Goal: Task Accomplishment & Management: Manage account settings

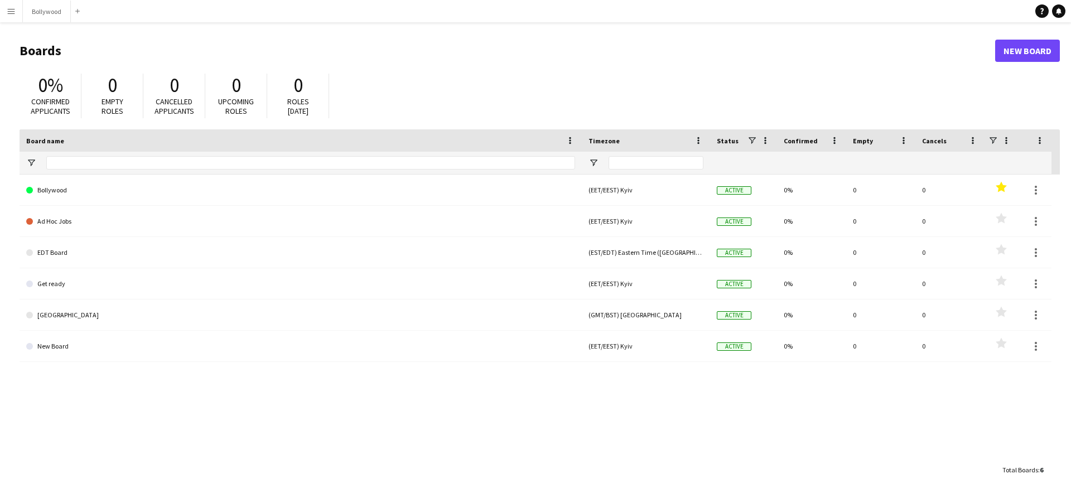
click at [9, 12] on app-icon "Menu" at bounding box center [11, 11] width 9 height 9
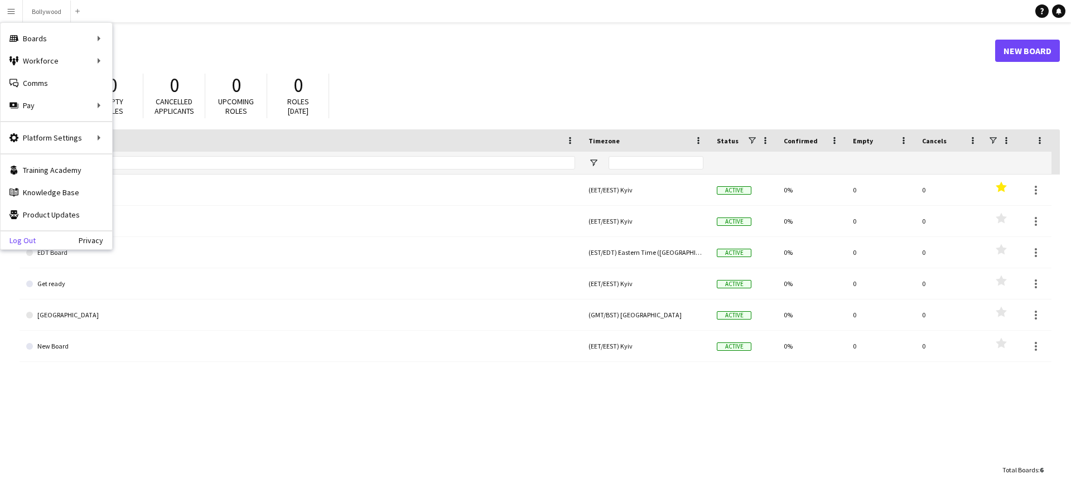
click at [32, 241] on link "Log Out" at bounding box center [18, 240] width 35 height 9
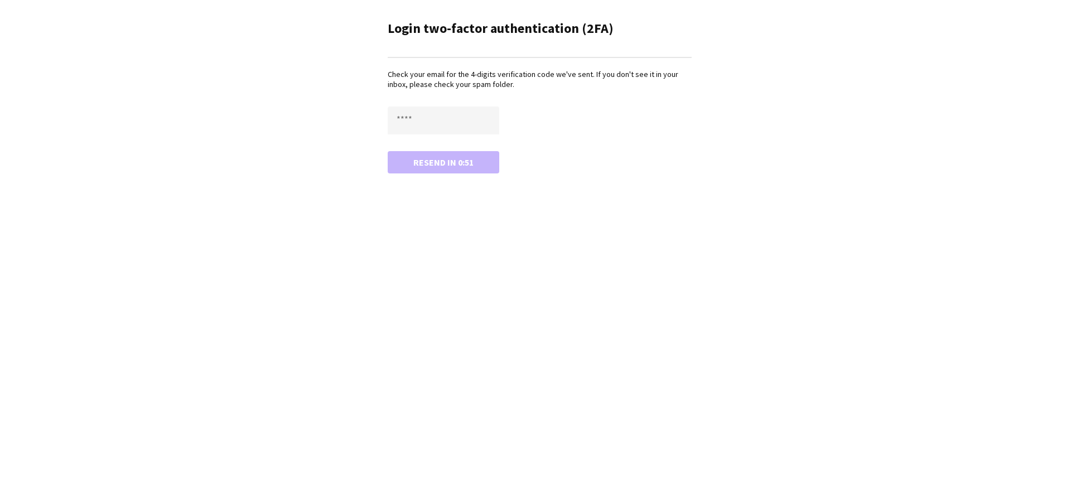
click at [462, 104] on div "Check your email for the 4-digits verification code we've sent. If you don't se…" at bounding box center [540, 121] width 304 height 104
click at [460, 109] on input "text" at bounding box center [444, 121] width 112 height 28
type input "****"
click at [388, 151] on button "Confirm" at bounding box center [444, 162] width 112 height 22
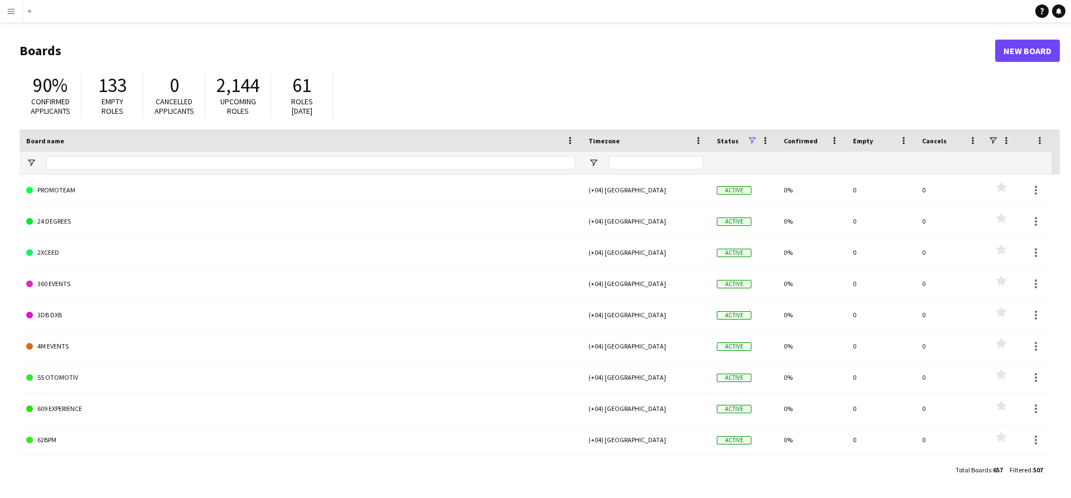
click at [754, 139] on span at bounding box center [752, 141] width 10 height 10
click at [745, 110] on div "90% Confirmed applicants 133 Empty roles 0 Cancelled applicants 2,144 Upcoming …" at bounding box center [540, 98] width 1040 height 61
click at [149, 161] on input "Board name Filter Input" at bounding box center [310, 162] width 529 height 13
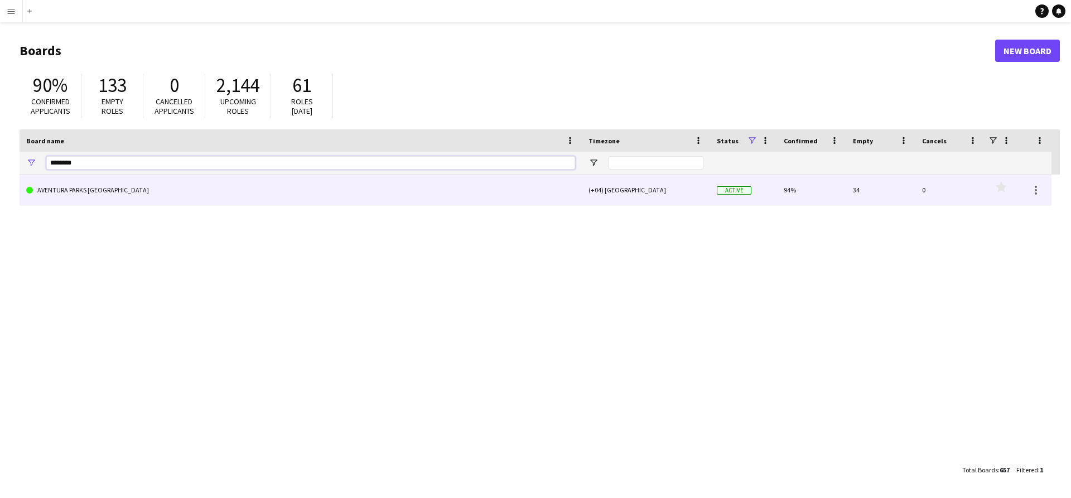
type input "********"
click at [148, 181] on link "AVENTURA PARKS [GEOGRAPHIC_DATA]" at bounding box center [300, 190] width 549 height 31
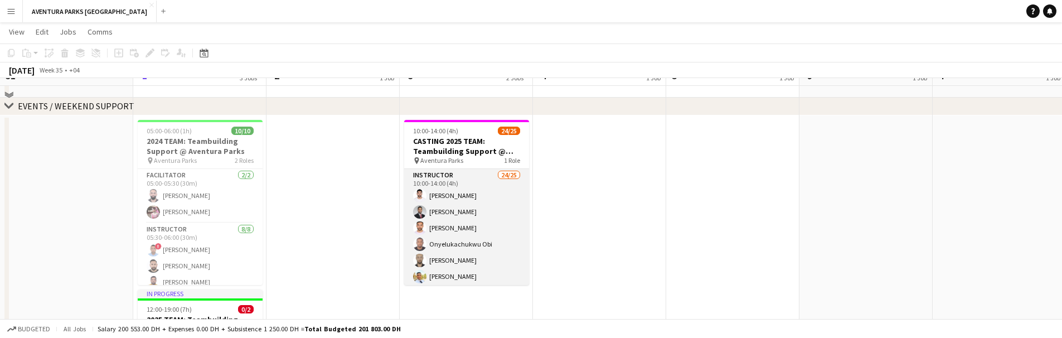
scroll to position [221, 0]
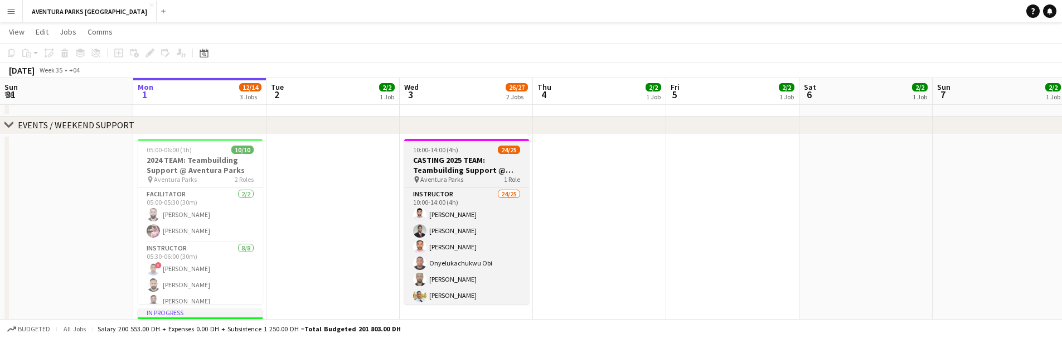
click at [474, 161] on h3 "CASTING 2025 TEAM: Teambuilding Support @ Aventura Parks" at bounding box center [466, 165] width 125 height 20
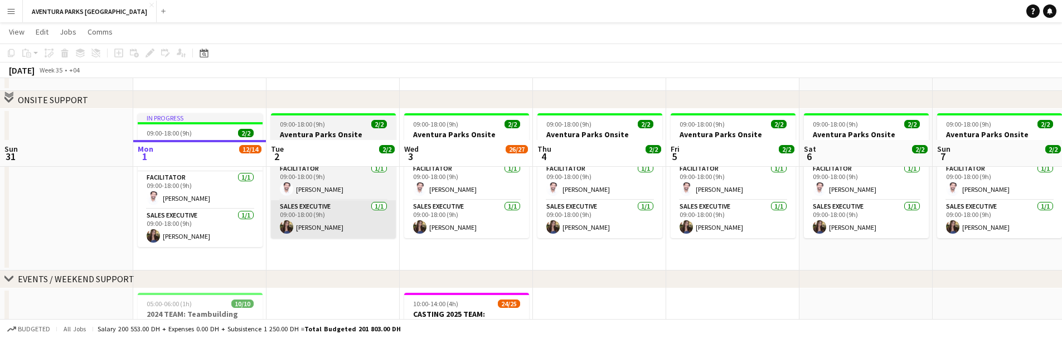
scroll to position [129, 0]
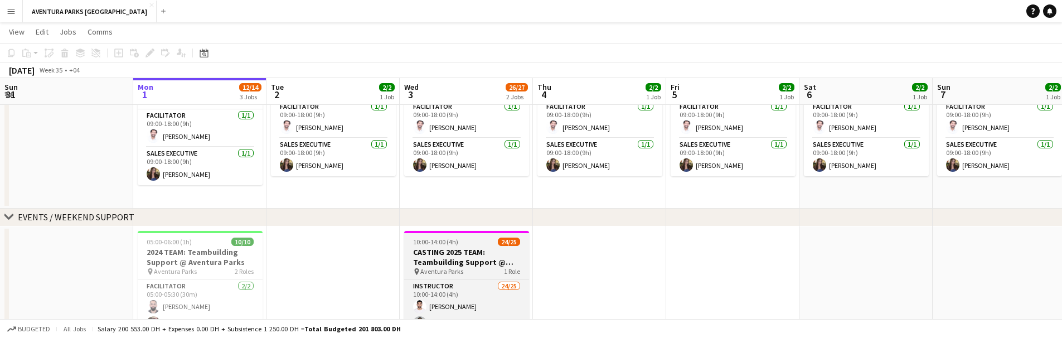
click at [439, 267] on span "Aventura Parks" at bounding box center [442, 271] width 43 height 8
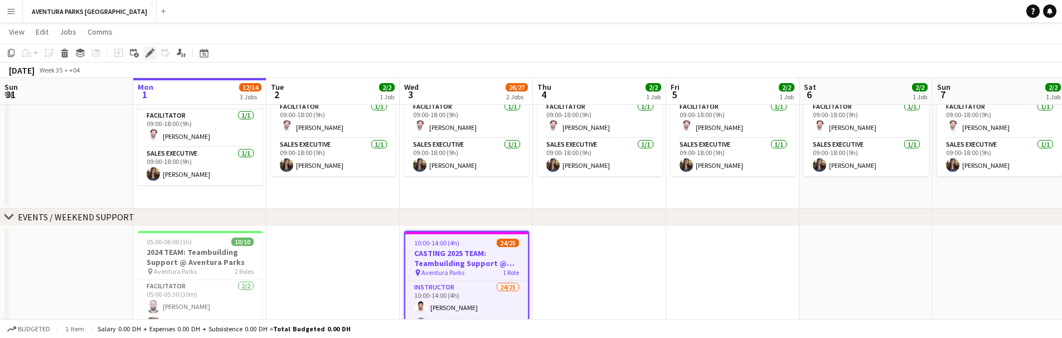
click at [147, 50] on icon "Edit" at bounding box center [150, 53] width 9 height 9
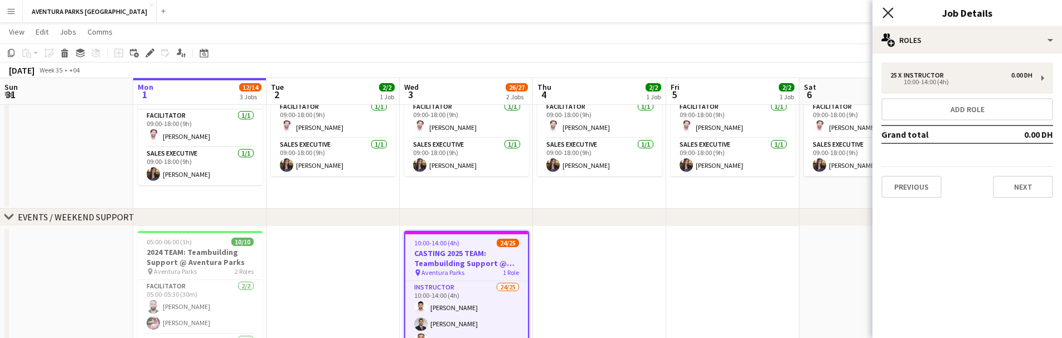
click at [887, 8] on icon "Close pop-in" at bounding box center [888, 12] width 11 height 11
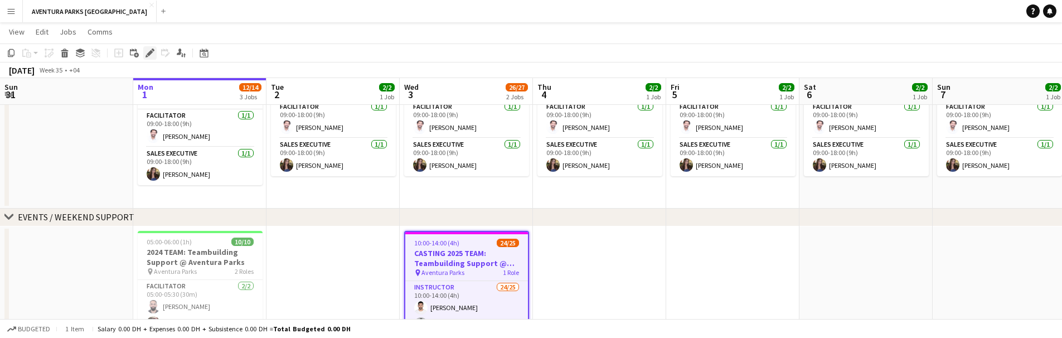
click at [148, 50] on icon "Edit" at bounding box center [150, 53] width 9 height 9
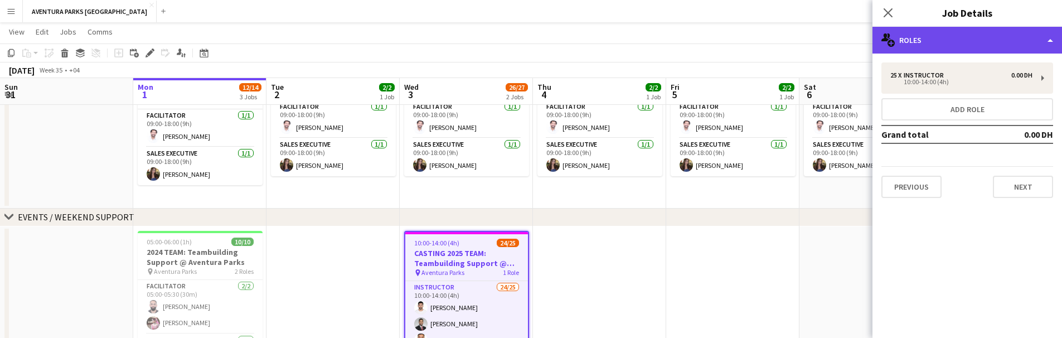
click at [984, 31] on div "multiple-users-add Roles" at bounding box center [968, 40] width 190 height 27
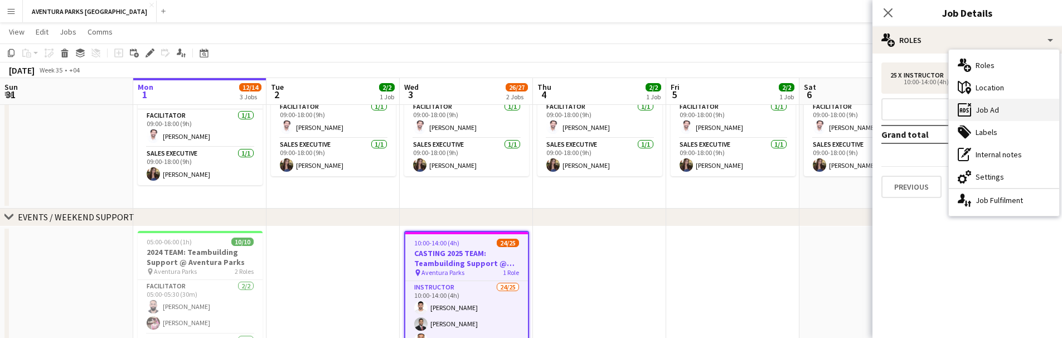
click at [1007, 109] on div "ads-window Job Ad" at bounding box center [1004, 110] width 110 height 22
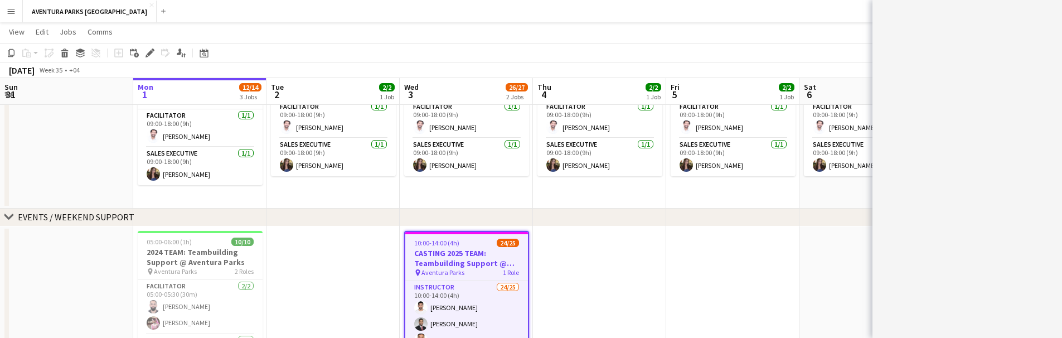
click at [945, 185] on div "******* *******" at bounding box center [968, 171] width 190 height 342
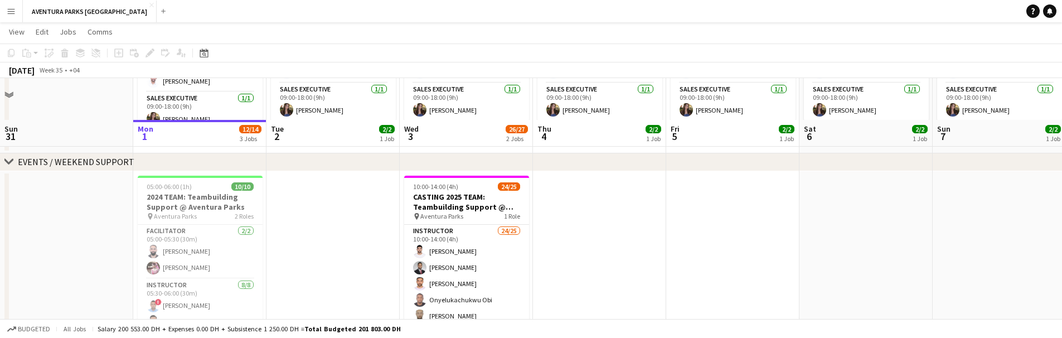
scroll to position [269, 0]
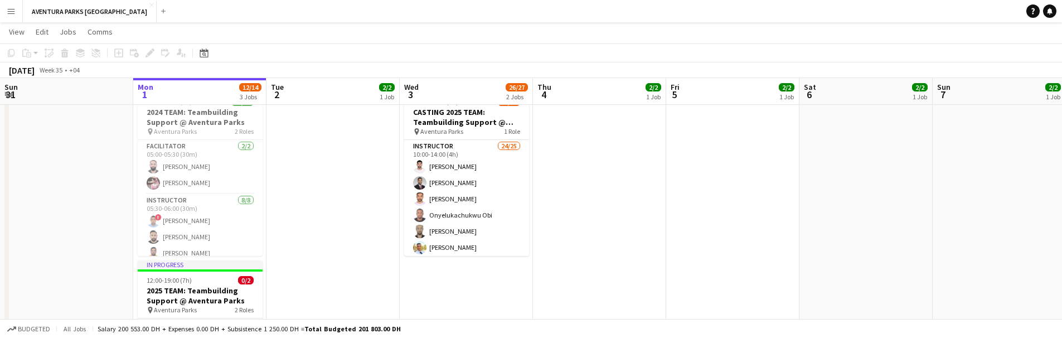
click at [445, 266] on app-date-cell "10:00-14:00 (4h) 24/25 CASTING 2025 TEAM: Teambuilding Support @ Aventura Parks…" at bounding box center [466, 251] width 133 height 331
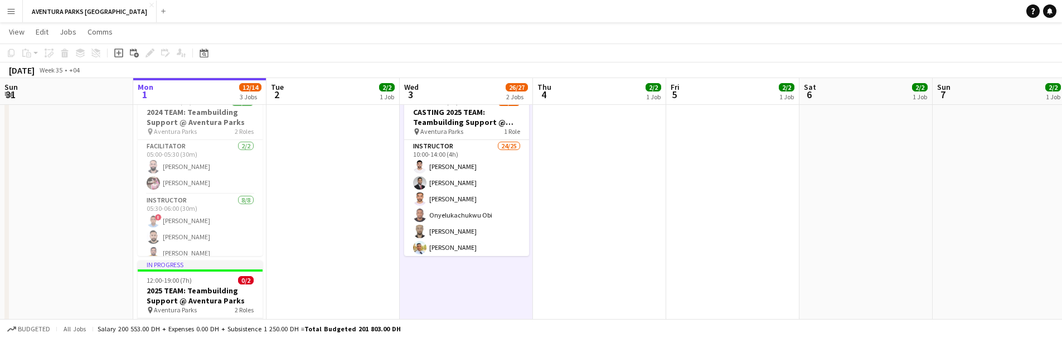
click at [448, 277] on app-date-cell "10:00-14:00 (4h) 24/25 CASTING 2025 TEAM: Teambuilding Support @ Aventura Parks…" at bounding box center [466, 251] width 133 height 331
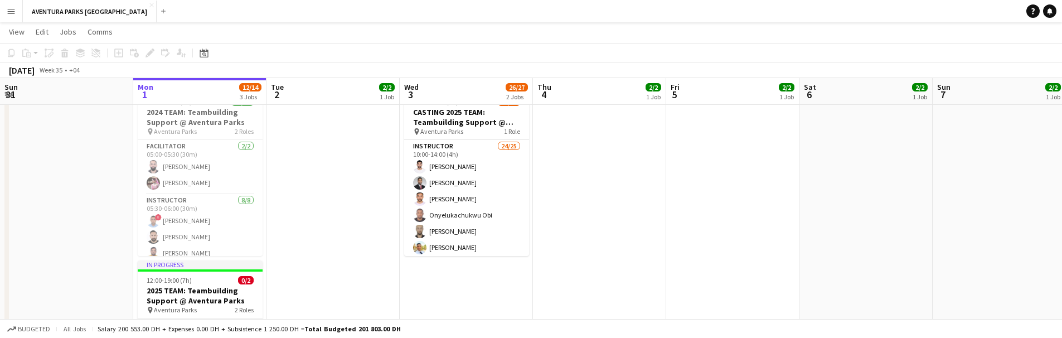
click at [16, 2] on button "Menu" at bounding box center [11, 11] width 22 height 22
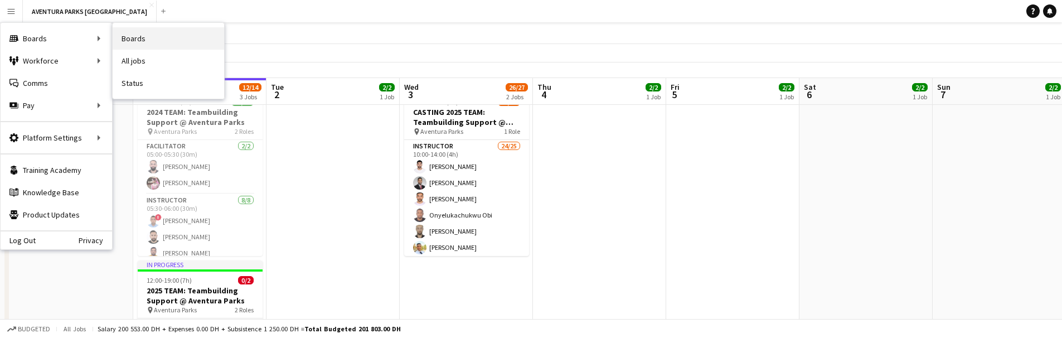
click at [127, 41] on link "Boards" at bounding box center [169, 38] width 112 height 22
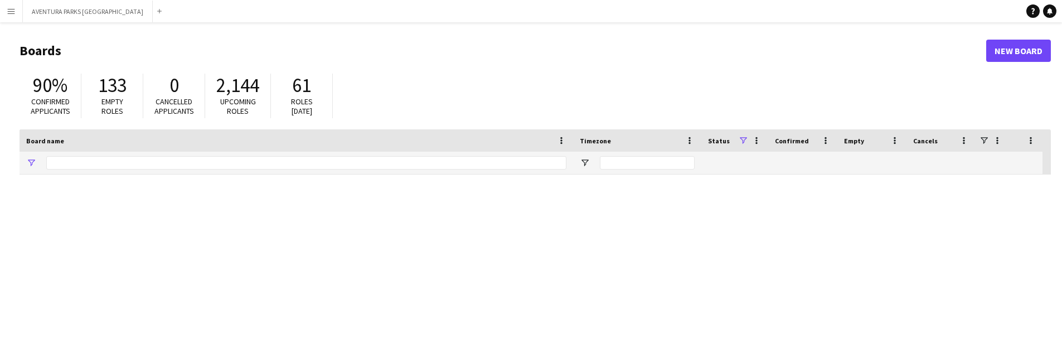
type input "********"
click at [89, 160] on input "********" at bounding box center [306, 162] width 520 height 13
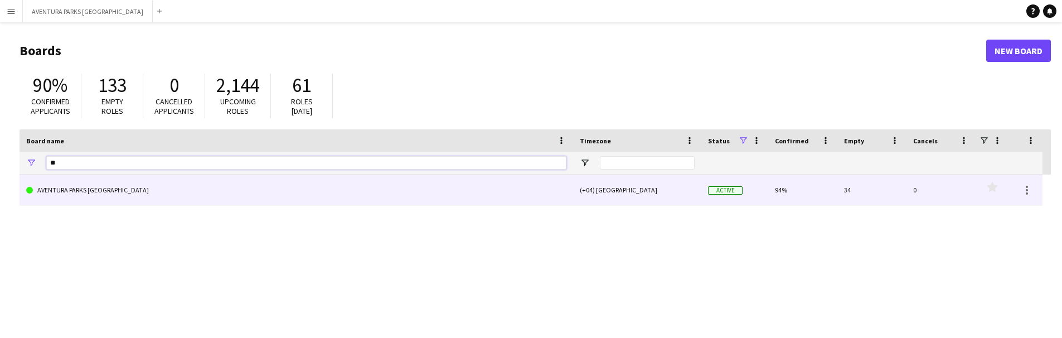
type input "*"
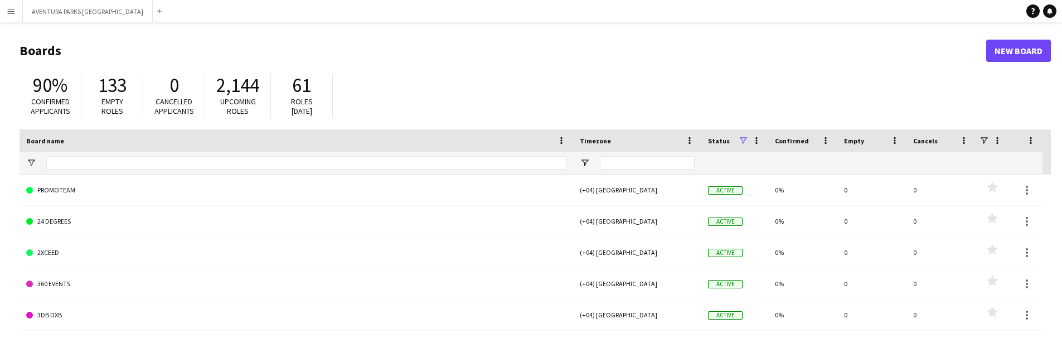
click at [784, 141] on span "Confirmed" at bounding box center [792, 141] width 34 height 8
click at [784, 141] on span "Confirmed" at bounding box center [789, 140] width 29 height 17
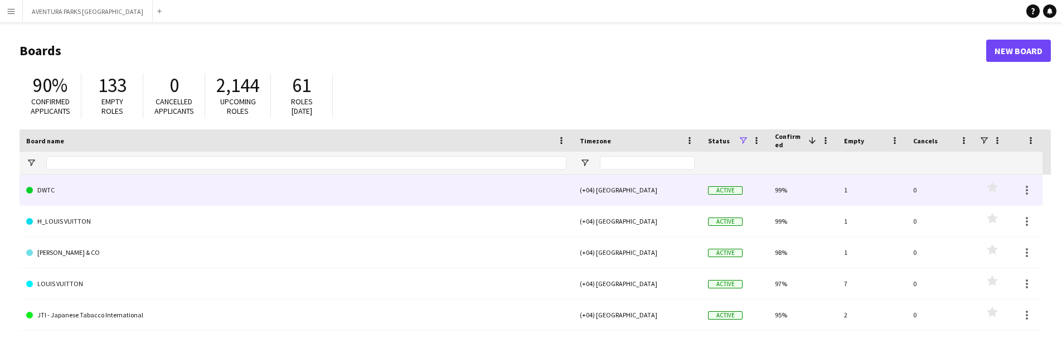
click at [410, 193] on link "DWTC" at bounding box center [296, 190] width 540 height 31
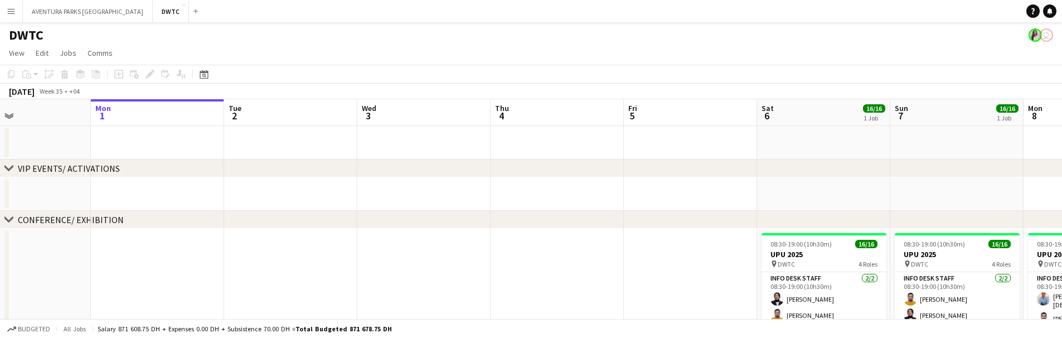
drag, startPoint x: 500, startPoint y: 194, endPoint x: 435, endPoint y: 209, distance: 66.8
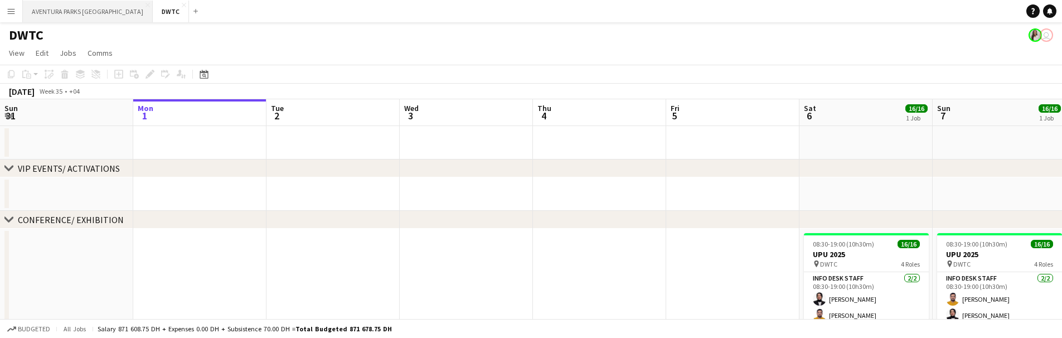
click at [65, 15] on button "AVENTURA PARKS DUBAI Close" at bounding box center [88, 12] width 130 height 22
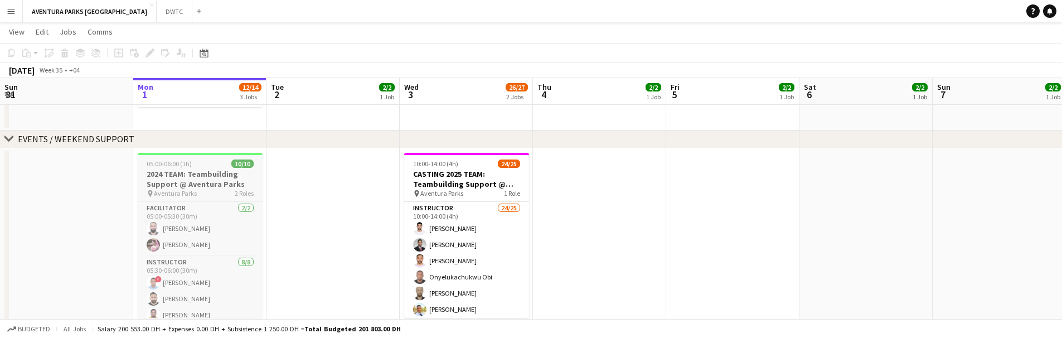
click at [205, 177] on h3 "2024 TEAM: Teambuilding Support @ Aventura Parks" at bounding box center [200, 179] width 125 height 20
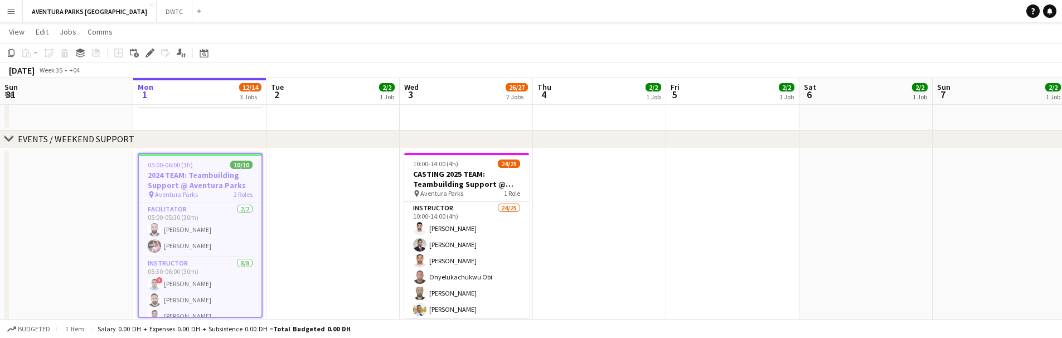
click at [148, 60] on app-toolbar "Copy Paste Paste Command V Paste with crew Command Shift V Paste linked Job Del…" at bounding box center [531, 53] width 1062 height 19
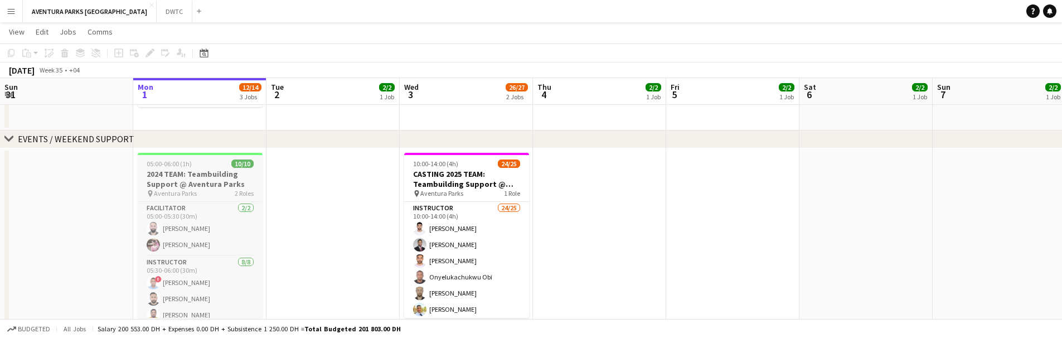
click at [200, 160] on div "05:00-06:00 (1h) 10/10" at bounding box center [200, 164] width 125 height 8
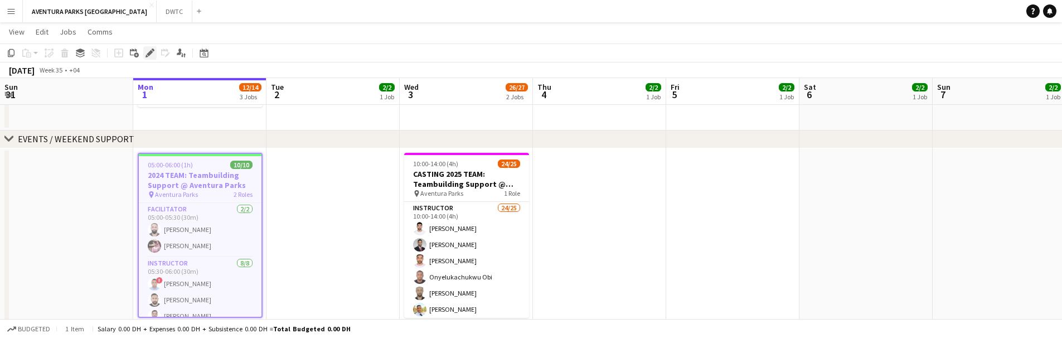
click at [147, 55] on icon at bounding box center [150, 53] width 6 height 6
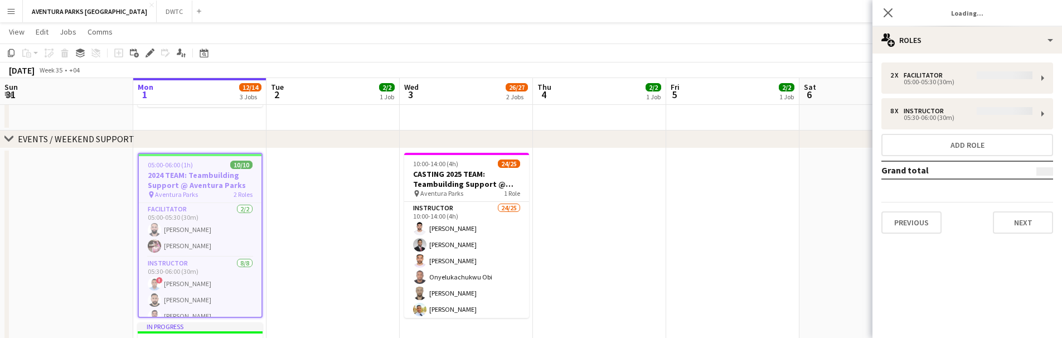
type input "**********"
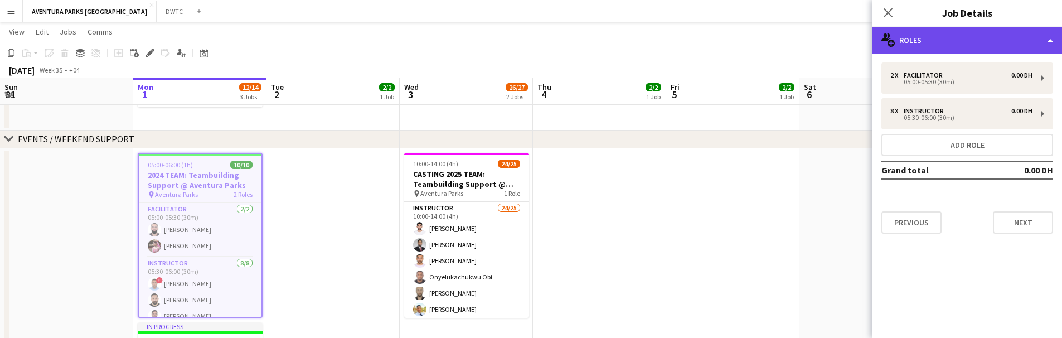
click at [939, 31] on div "multiple-users-add Roles" at bounding box center [968, 40] width 190 height 27
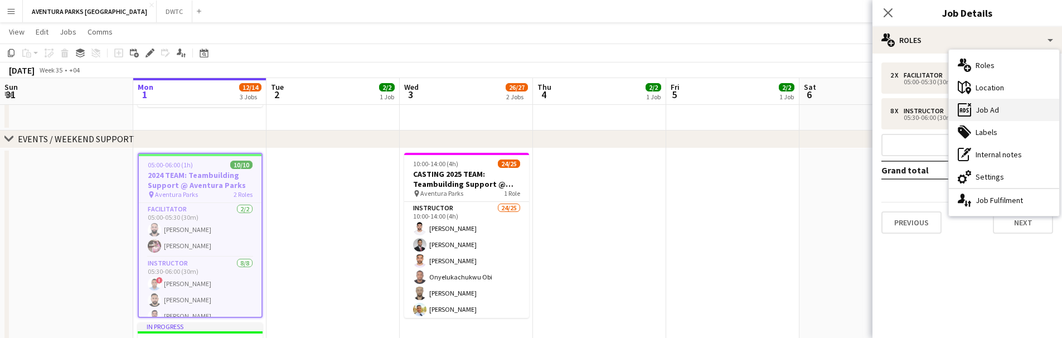
click at [979, 104] on div "ads-window Job Ad" at bounding box center [1004, 110] width 110 height 22
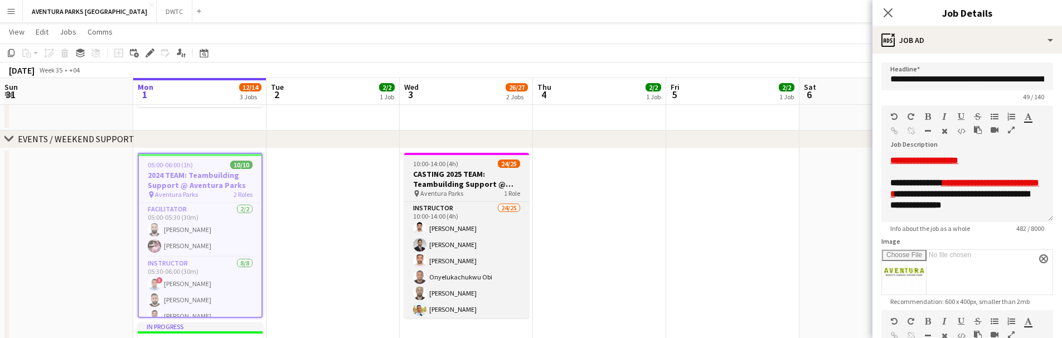
click at [487, 178] on h3 "CASTING 2025 TEAM: Teambuilding Support @ Aventura Parks" at bounding box center [466, 179] width 125 height 20
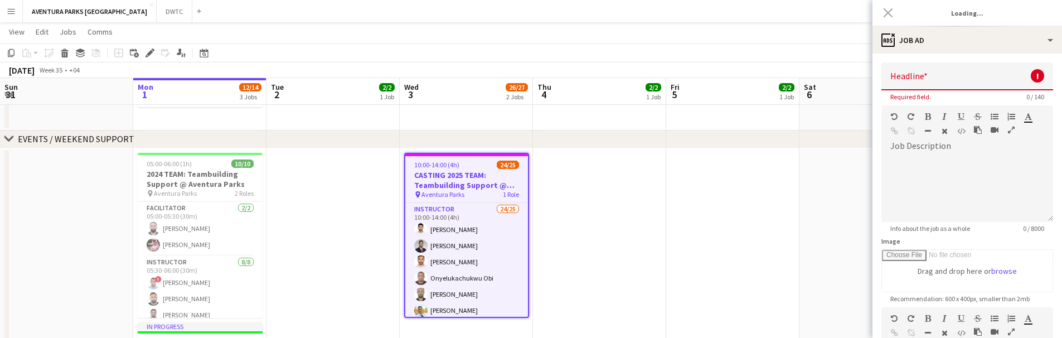
type input "**********"
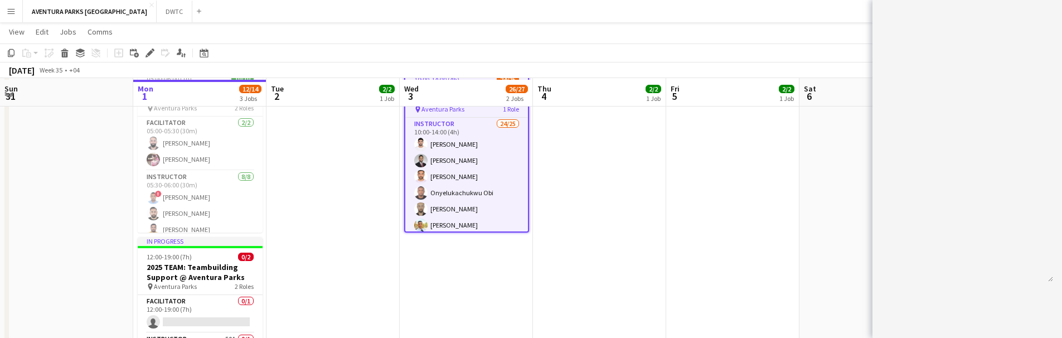
scroll to position [295, 0]
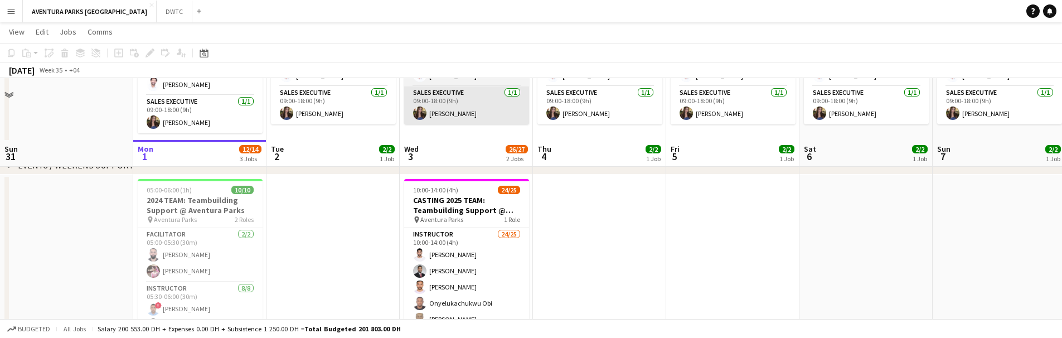
scroll to position [243, 0]
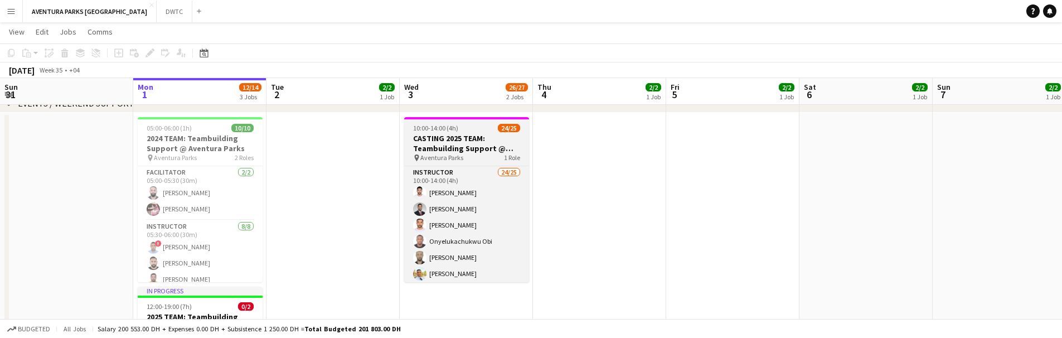
click at [434, 129] on span "10:00-14:00 (4h)" at bounding box center [435, 128] width 45 height 8
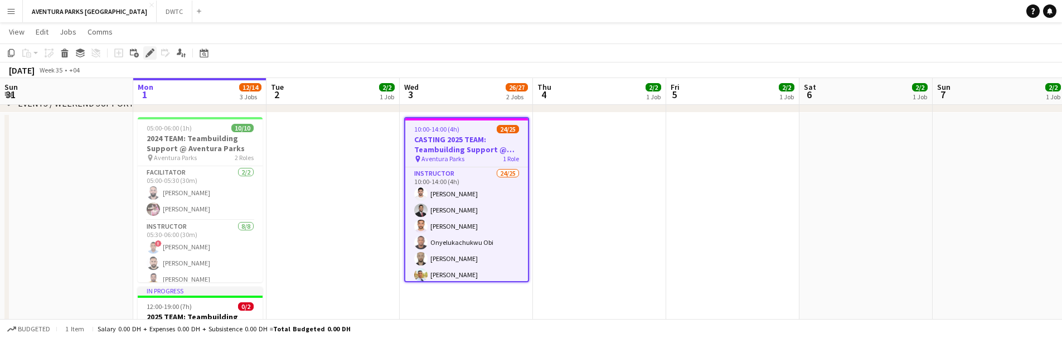
click at [146, 53] on icon "Edit" at bounding box center [150, 53] width 9 height 9
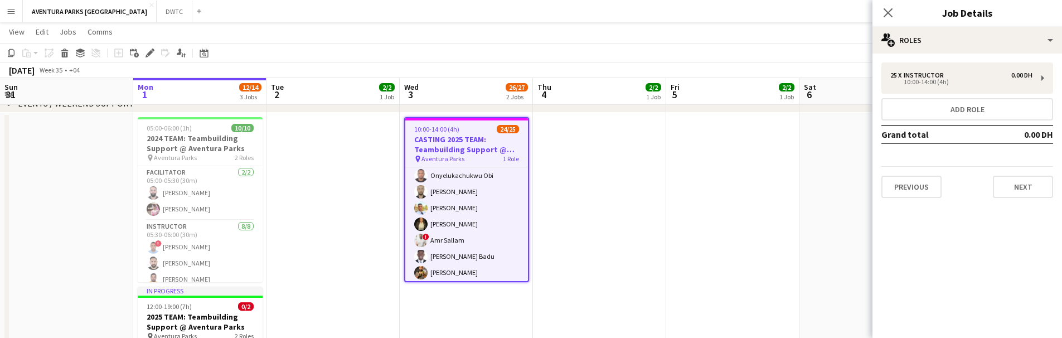
scroll to position [0, 0]
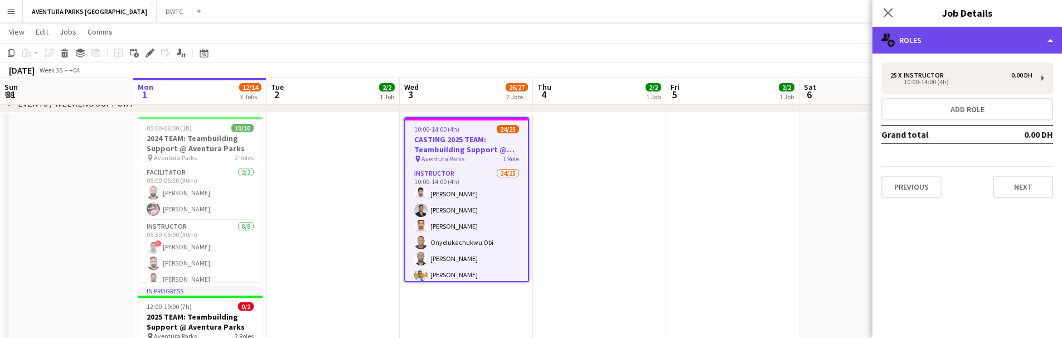
click at [914, 49] on div "multiple-users-add Roles" at bounding box center [968, 40] width 190 height 27
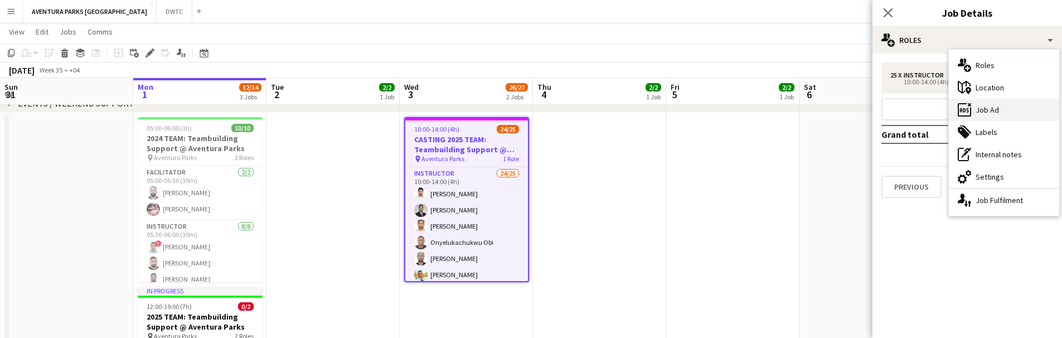
click at [986, 112] on div "ads-window Job Ad" at bounding box center [1004, 110] width 110 height 22
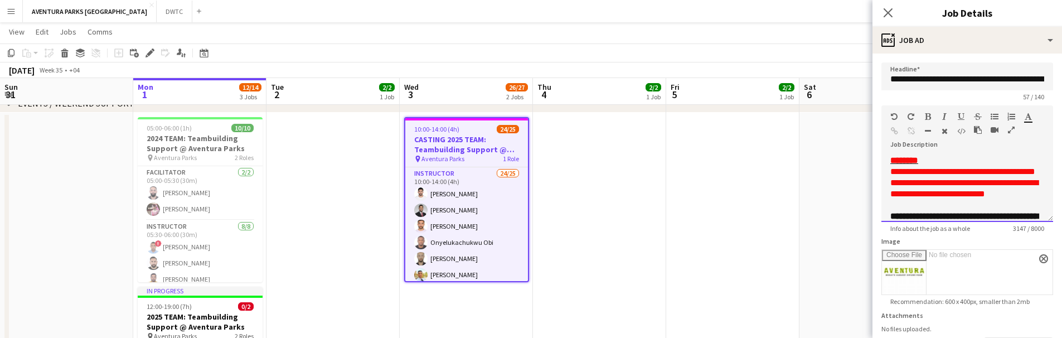
click at [980, 192] on font "**********" at bounding box center [965, 188] width 148 height 20
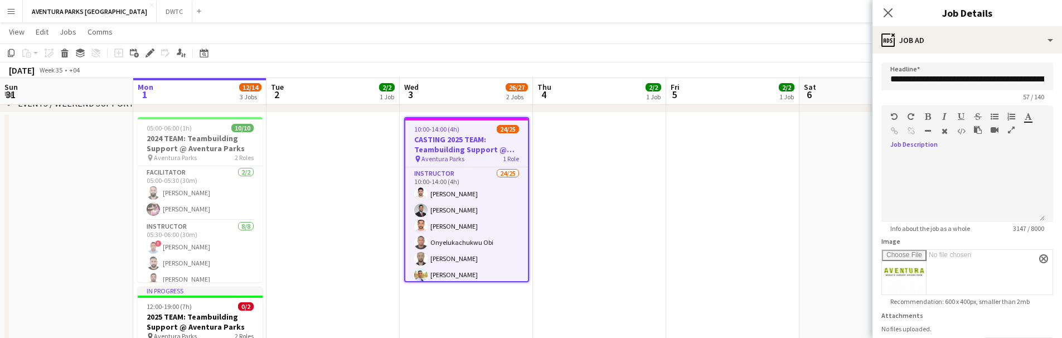
click at [967, 231] on span "Info about the job as a whole" at bounding box center [931, 228] width 98 height 8
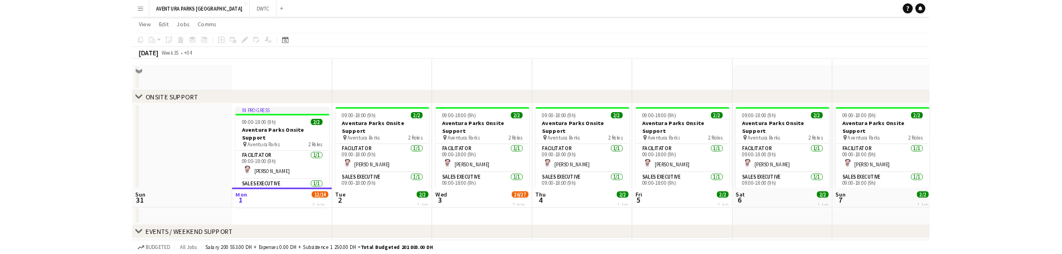
scroll to position [210, 0]
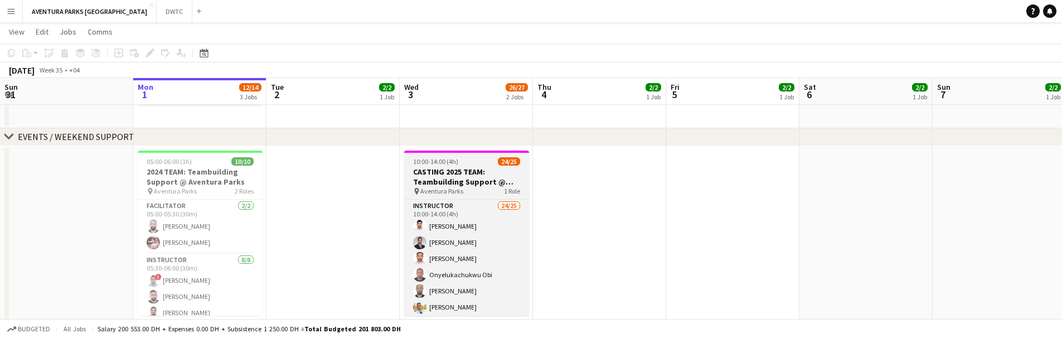
click at [444, 173] on h3 "CASTING 2025 TEAM: Teambuilding Support @ Aventura Parks" at bounding box center [466, 177] width 125 height 20
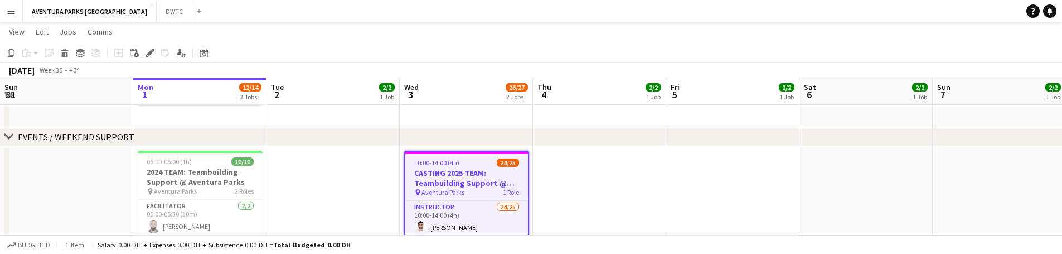
click at [416, 174] on h3 "CASTING 2025 TEAM: Teambuilding Support @ Aventura Parks" at bounding box center [466, 178] width 123 height 20
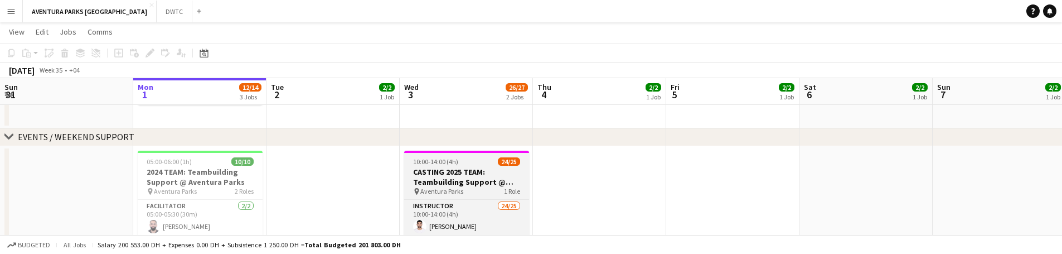
click at [421, 171] on h3 "CASTING 2025 TEAM: Teambuilding Support @ Aventura Parks" at bounding box center [466, 177] width 125 height 20
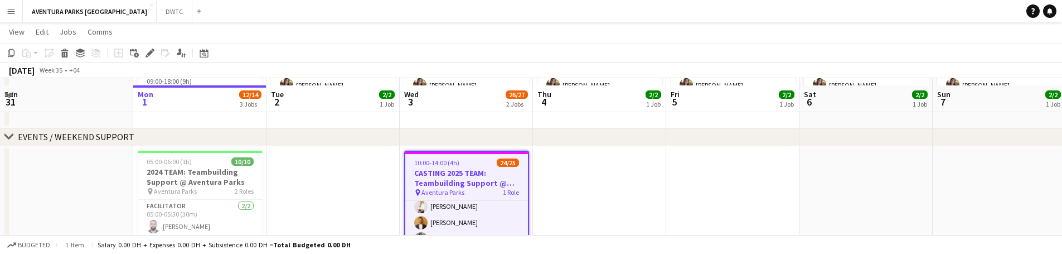
scroll to position [446, 0]
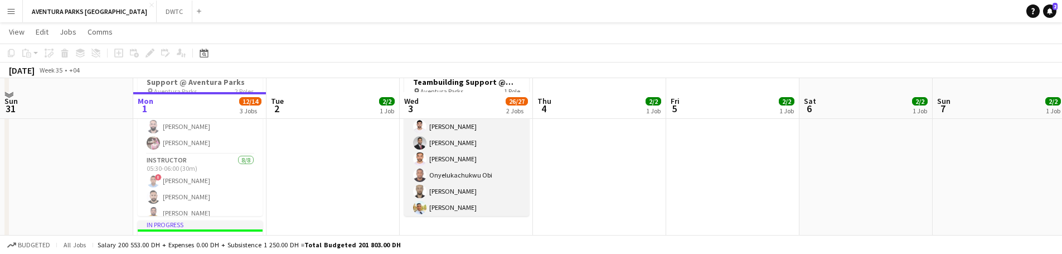
scroll to position [207, 0]
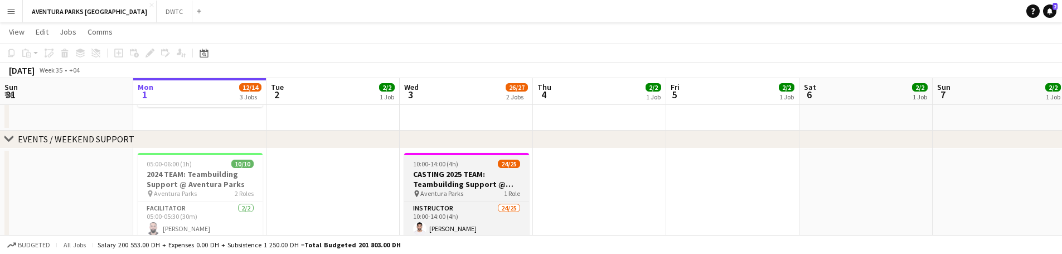
click at [459, 158] on app-job-card "10:00-14:00 (4h) 24/25 CASTING 2025 TEAM: Teambuilding Support @ Aventura Parks…" at bounding box center [466, 235] width 125 height 165
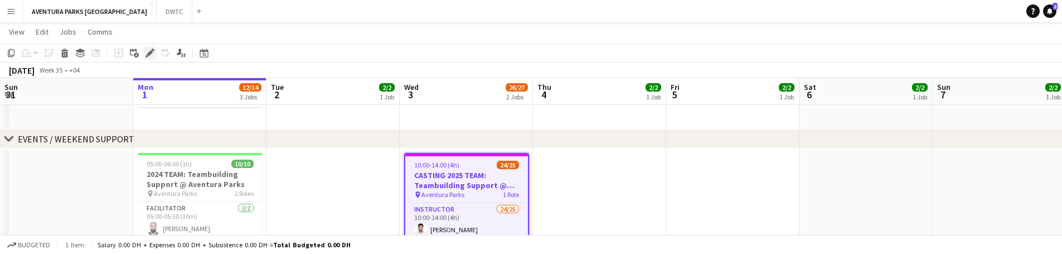
click at [153, 55] on icon "Edit" at bounding box center [150, 53] width 9 height 9
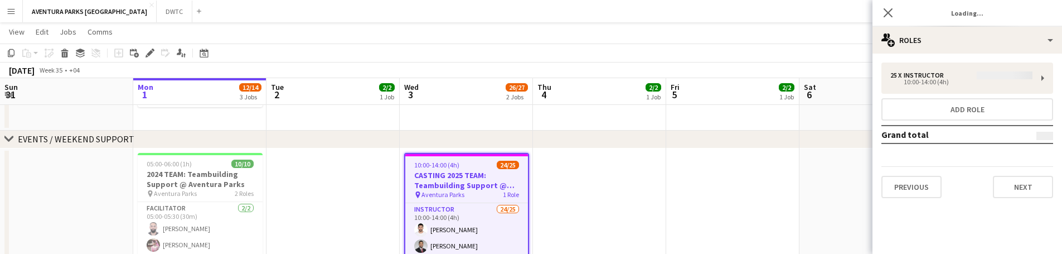
type input "**********"
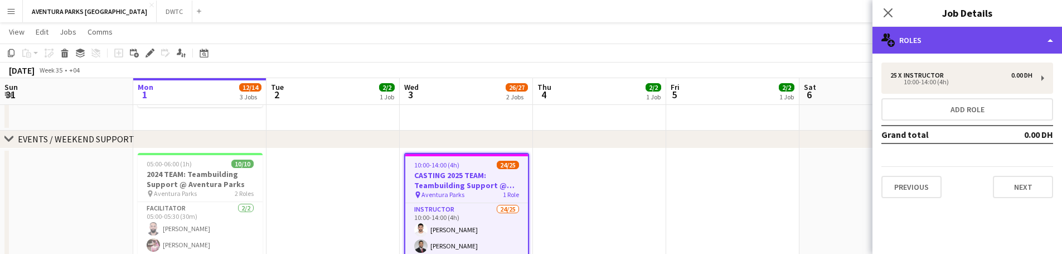
click at [957, 38] on div "multiple-users-add Roles" at bounding box center [968, 40] width 190 height 27
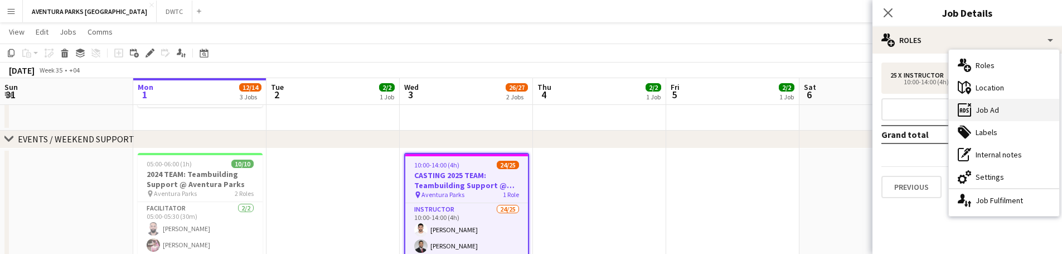
click at [978, 114] on div "ads-window Job Ad" at bounding box center [1004, 110] width 110 height 22
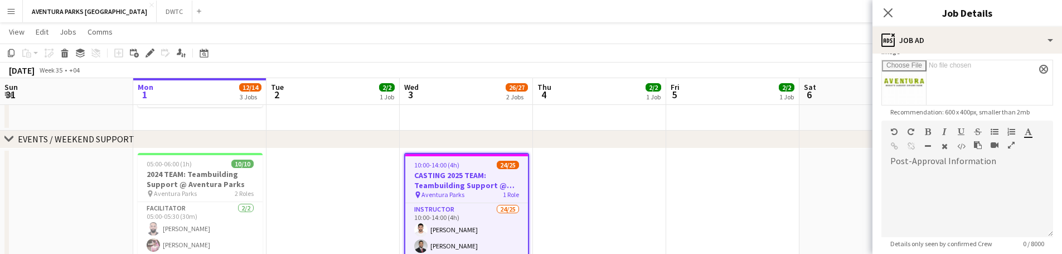
scroll to position [197, 0]
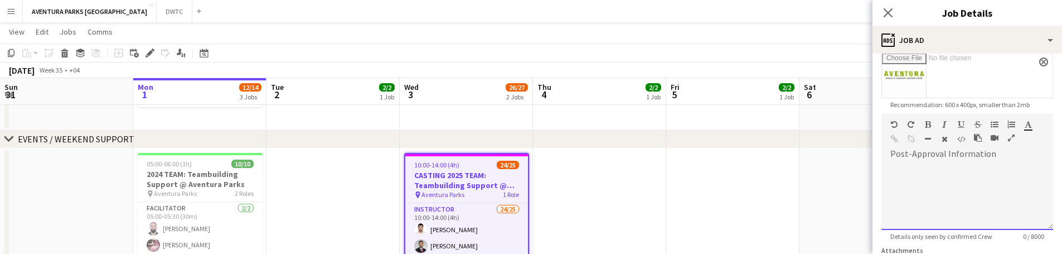
click at [1002, 163] on div at bounding box center [968, 196] width 172 height 67
click at [1046, 154] on form "**********" at bounding box center [968, 107] width 190 height 483
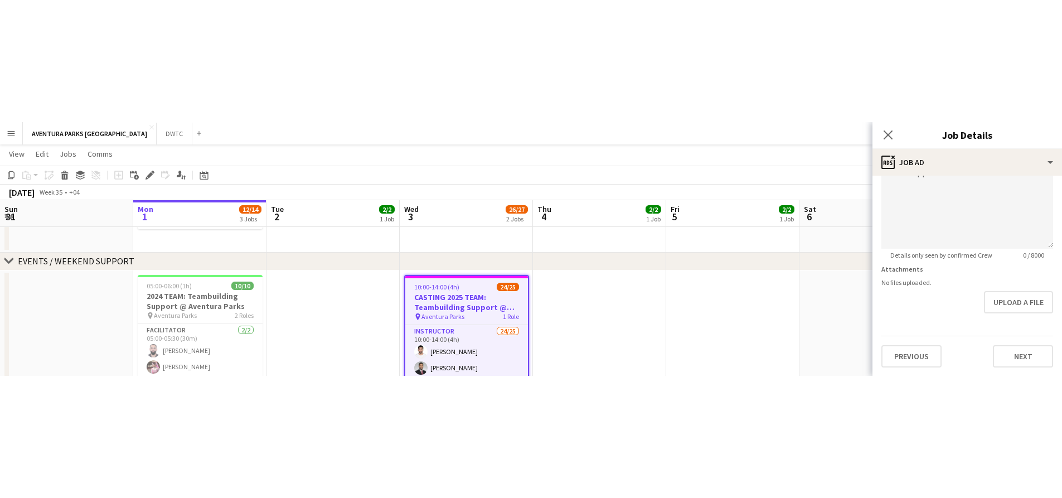
scroll to position [0, 0]
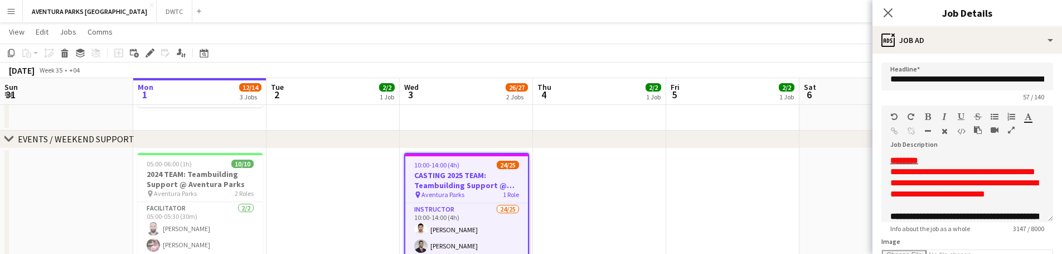
click at [866, 25] on app-page-menu "View Day view expanded Day view collapsed Month view Date picker Jump to [DATE]…" at bounding box center [531, 32] width 1062 height 21
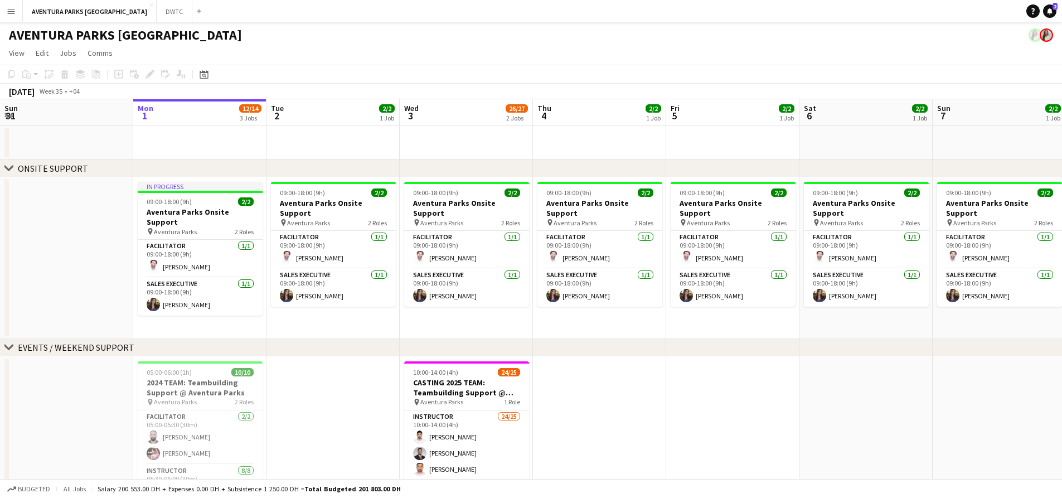
click at [12, 17] on button "Menu" at bounding box center [11, 11] width 22 height 22
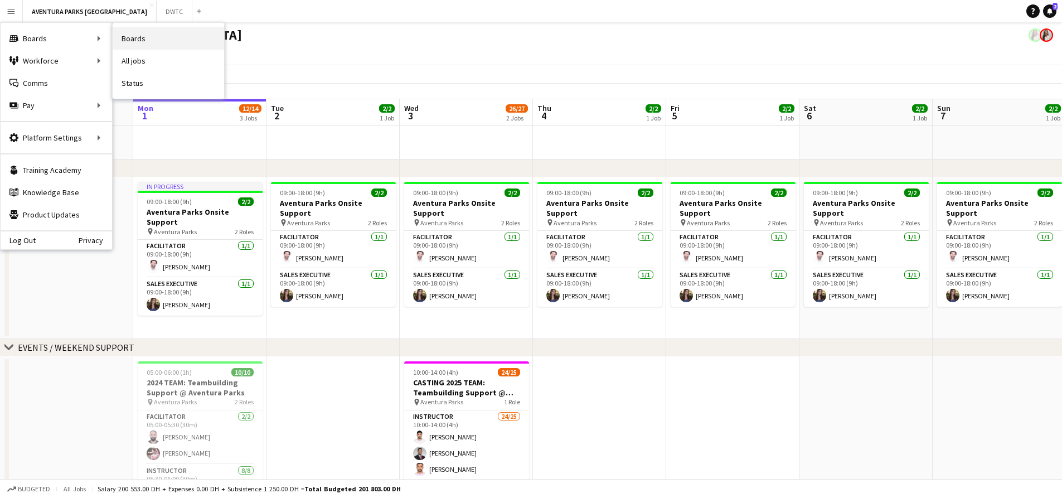
click at [131, 33] on link "Boards" at bounding box center [169, 38] width 112 height 22
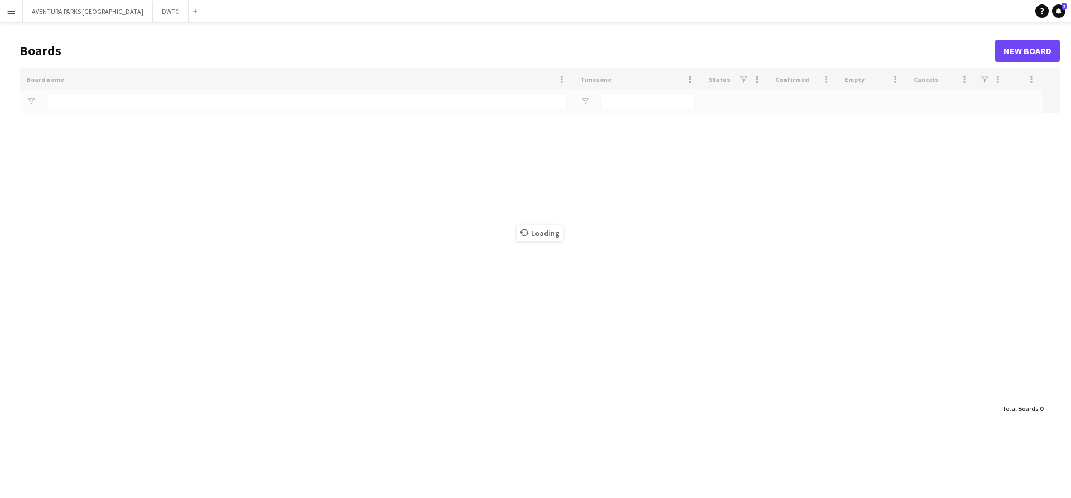
click at [17, 17] on button "Menu" at bounding box center [11, 11] width 22 height 22
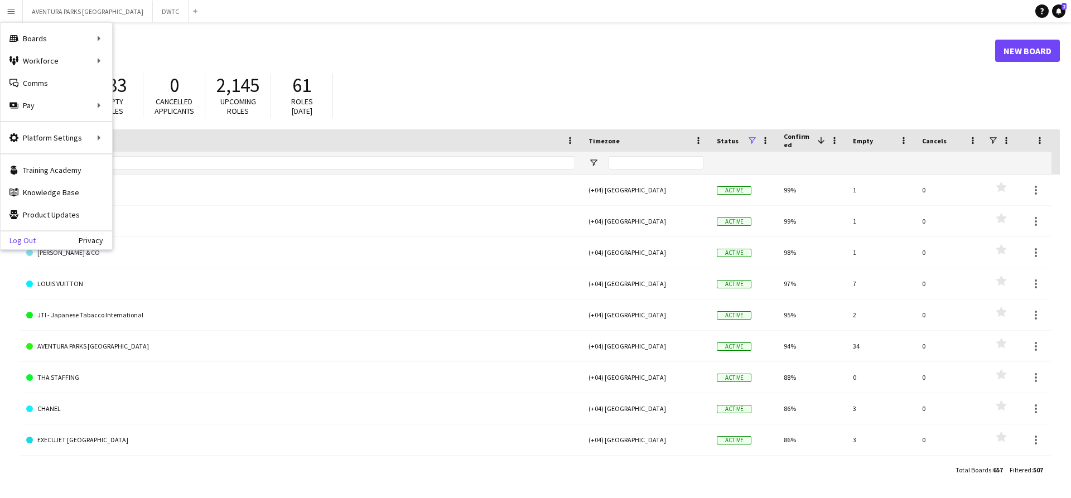
click at [28, 242] on link "Log Out" at bounding box center [18, 240] width 35 height 9
